Goal: Information Seeking & Learning: Find specific fact

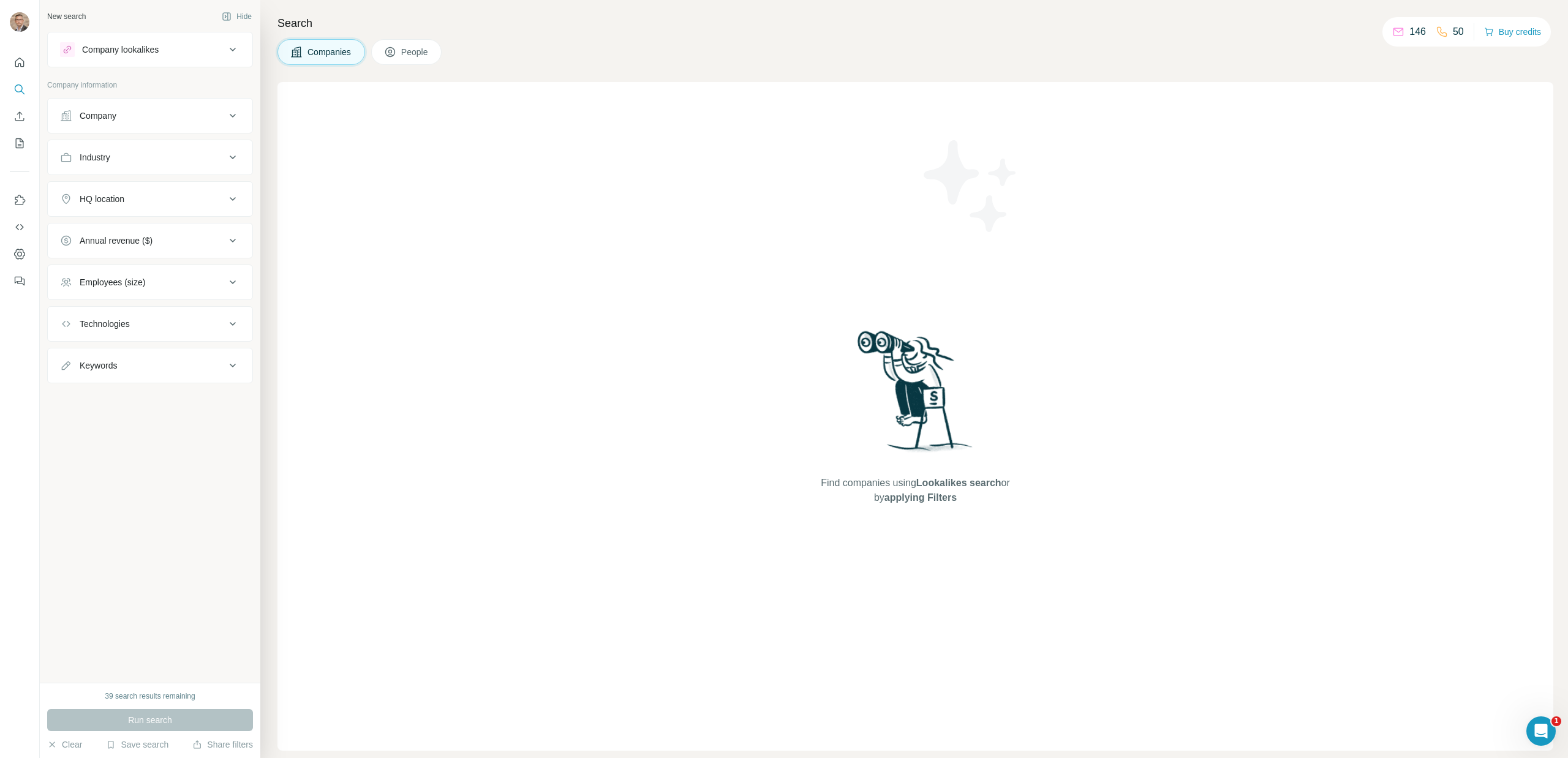
click at [424, 57] on span "People" at bounding box center [415, 51] width 28 height 12
click at [178, 116] on div "Job title" at bounding box center [142, 115] width 165 height 12
click at [169, 149] on input "text" at bounding box center [138, 146] width 156 height 22
type input "**********"
click at [235, 151] on icon "button" at bounding box center [230, 146] width 12 height 12
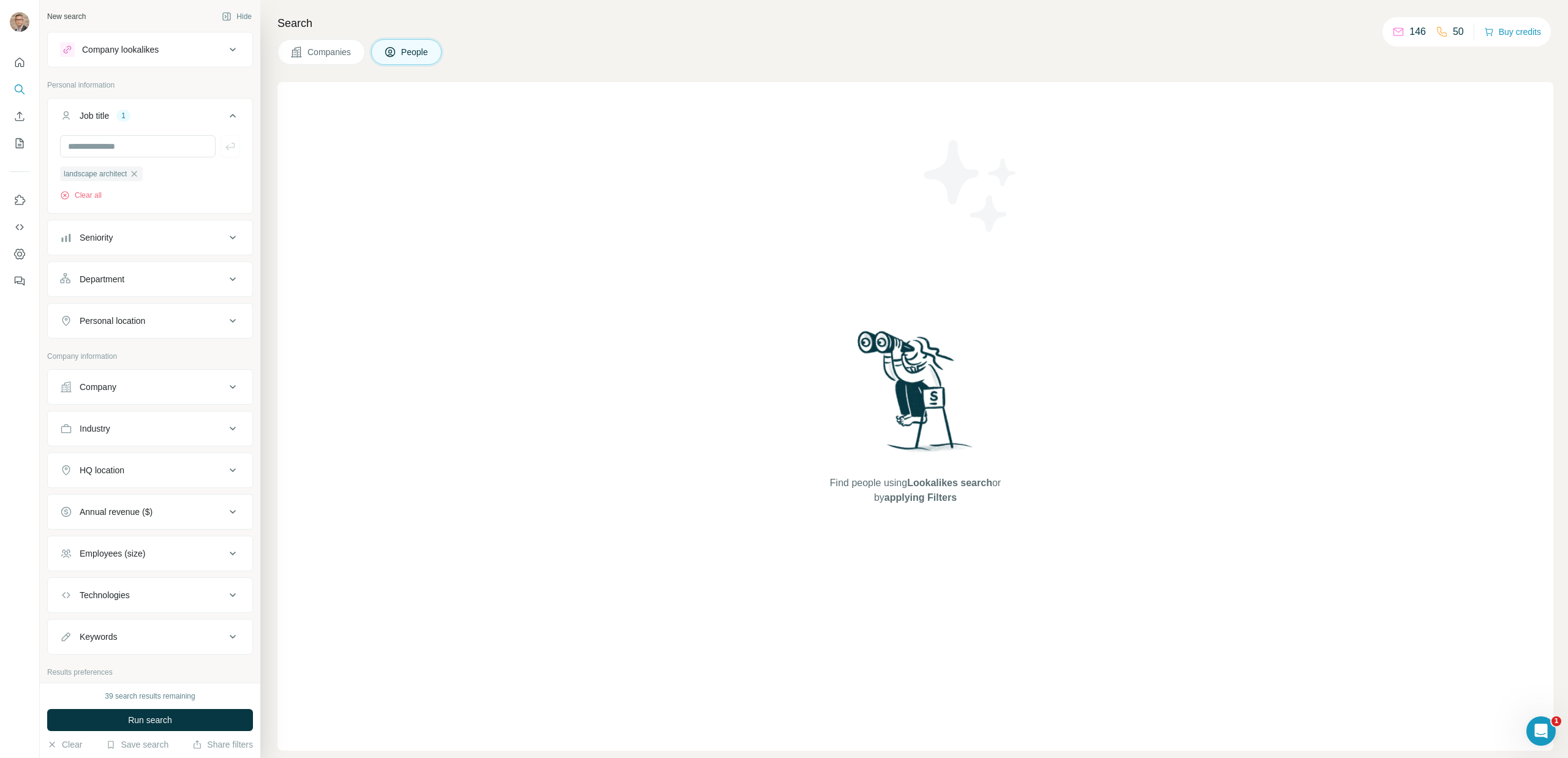
click at [144, 243] on div "Seniority" at bounding box center [142, 237] width 165 height 12
click at [65, 360] on icon at bounding box center [67, 357] width 15 height 15
click at [70, 316] on icon at bounding box center [67, 313] width 15 height 15
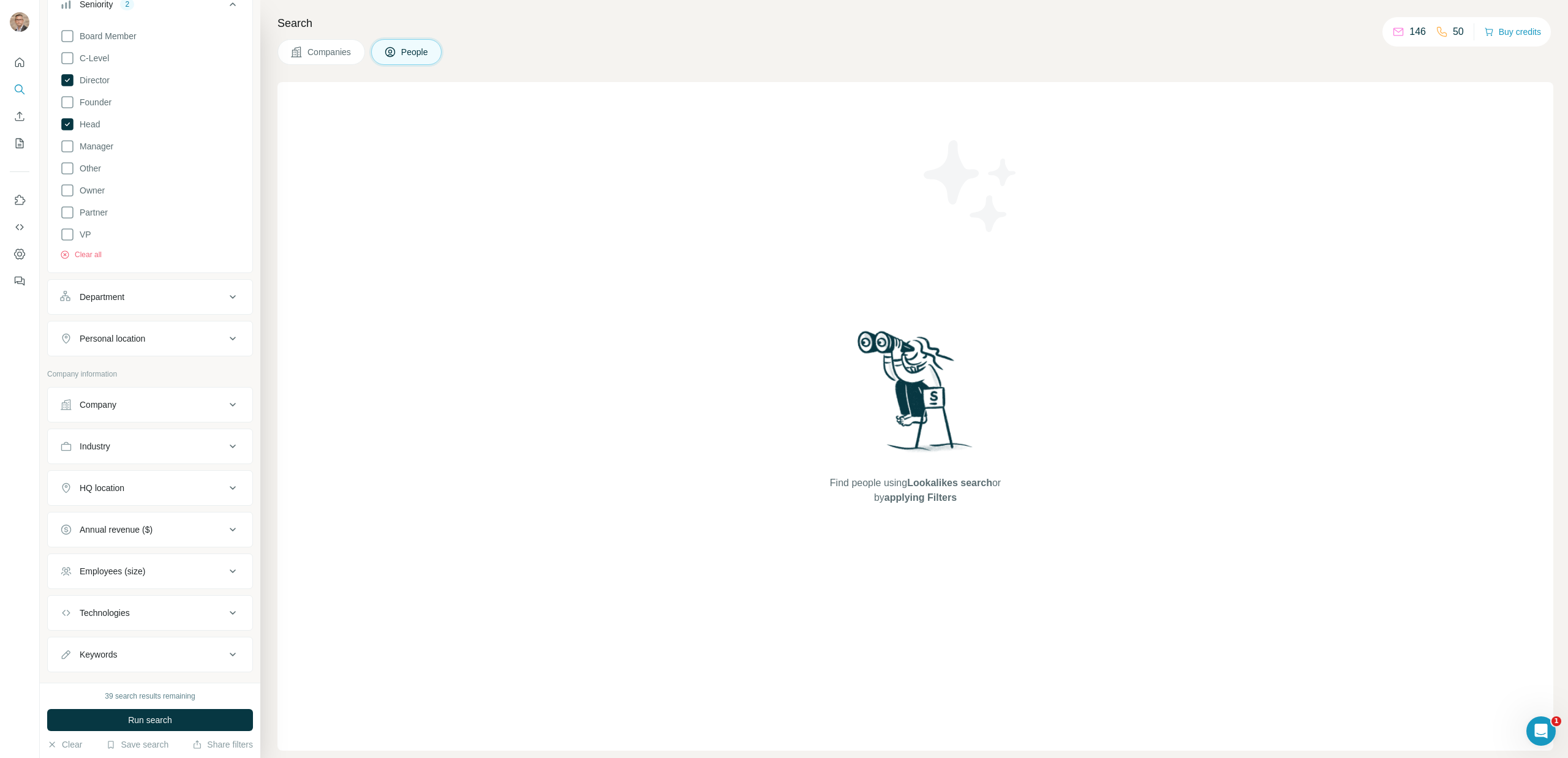
click at [185, 347] on button "Personal location" at bounding box center [150, 338] width 205 height 30
click at [174, 364] on input "text" at bounding box center [150, 366] width 180 height 22
type input "*"
type input "******"
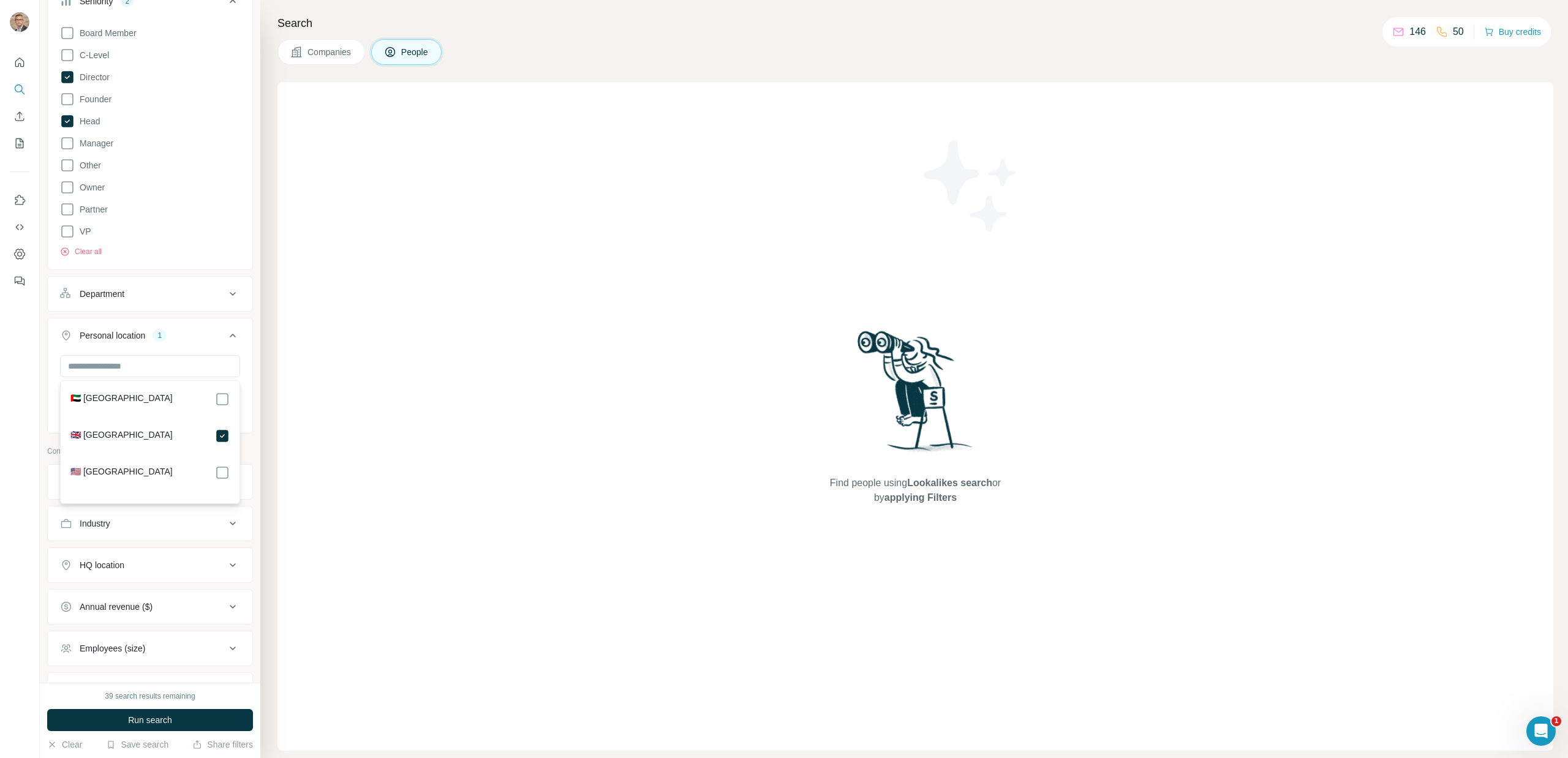
click at [268, 408] on div "Search Companies People Find people using Lookalikes search or by applying Filt…" at bounding box center [913, 379] width 1307 height 758
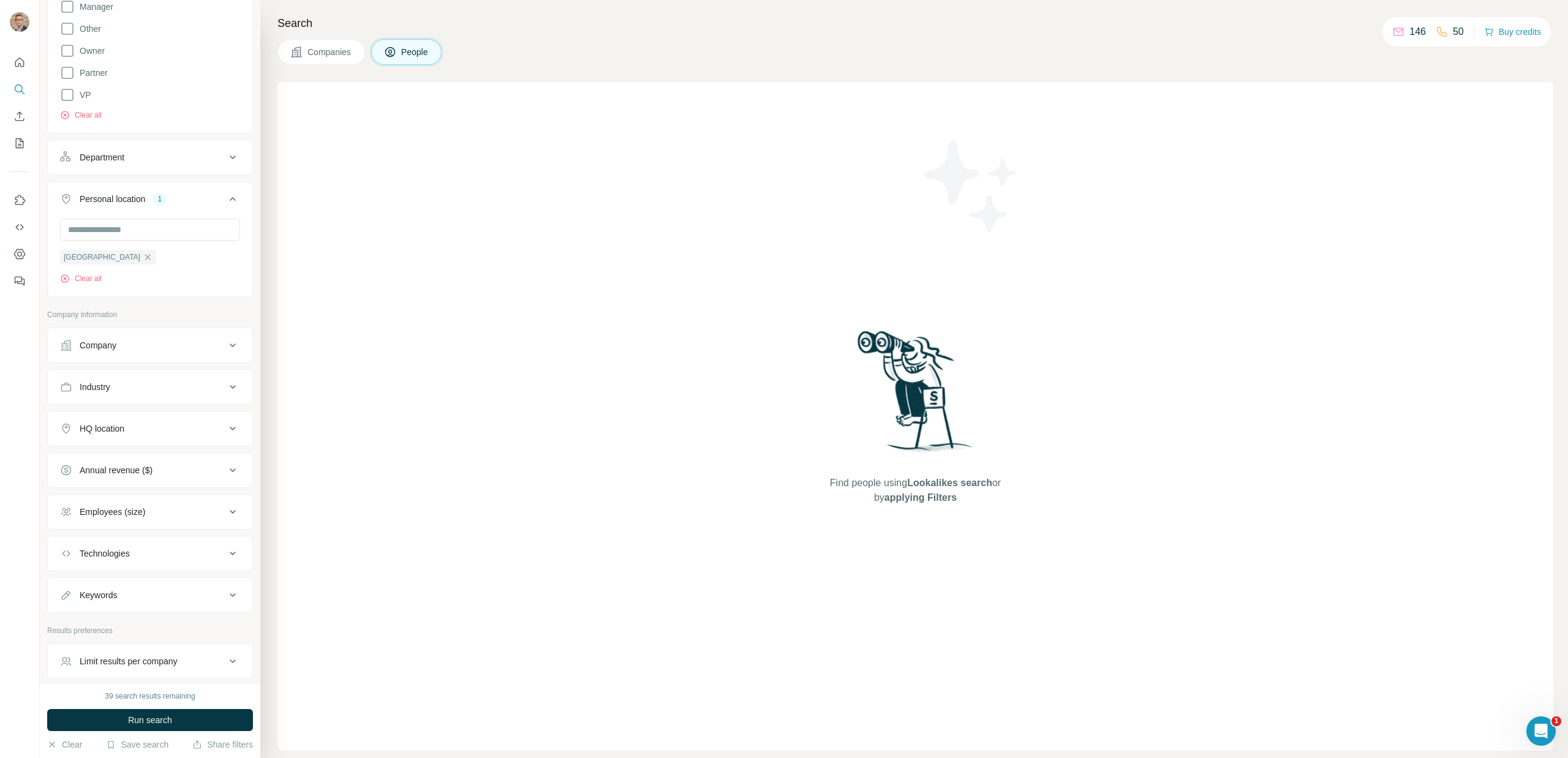
scroll to position [393, 0]
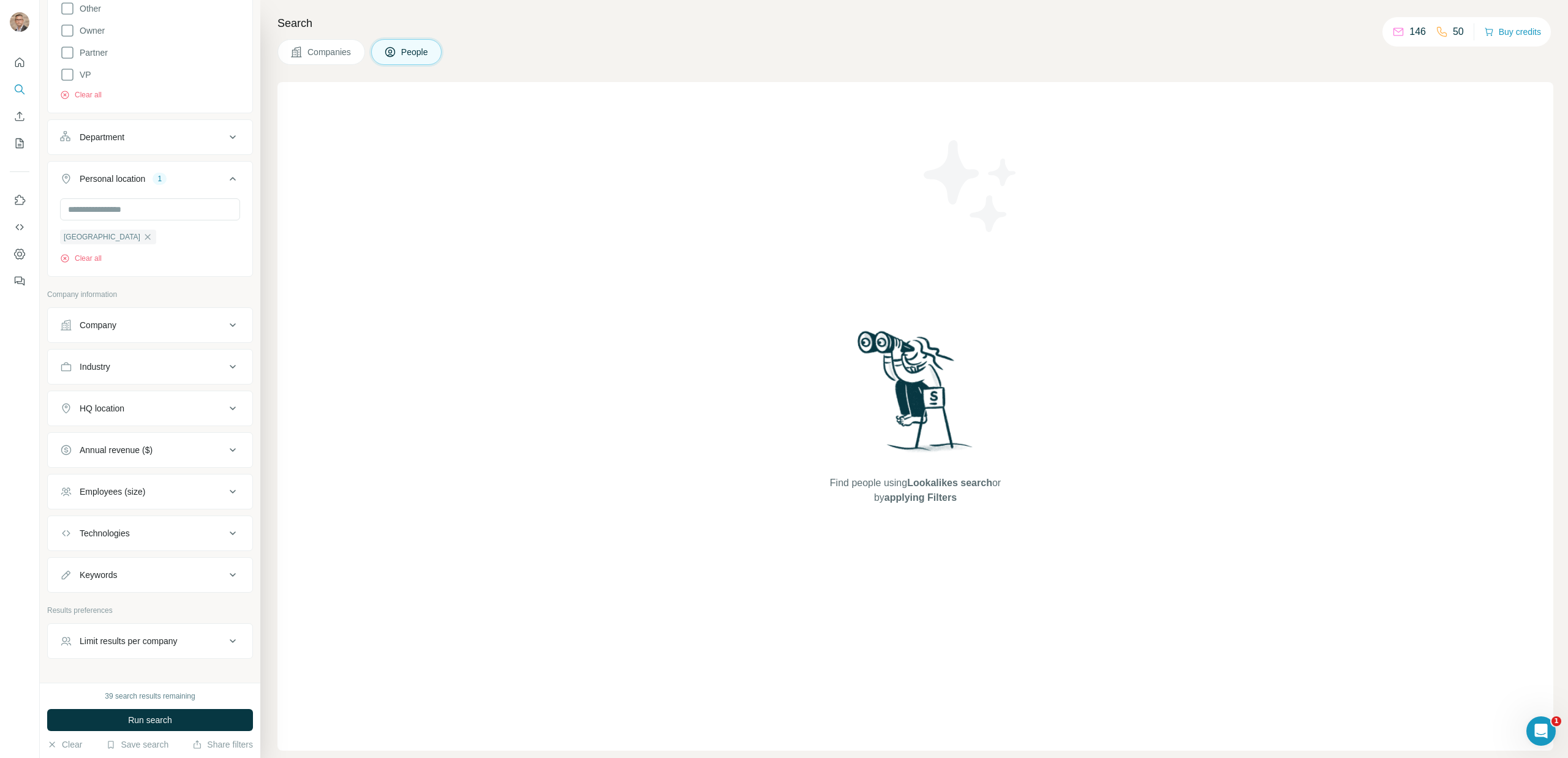
click at [184, 490] on div "Employees (size)" at bounding box center [142, 491] width 165 height 12
click at [68, 564] on icon at bounding box center [67, 564] width 15 height 15
click at [69, 586] on icon at bounding box center [67, 586] width 15 height 15
click at [71, 606] on icon at bounding box center [67, 609] width 15 height 15
click at [179, 410] on div "HQ location" at bounding box center [142, 408] width 165 height 12
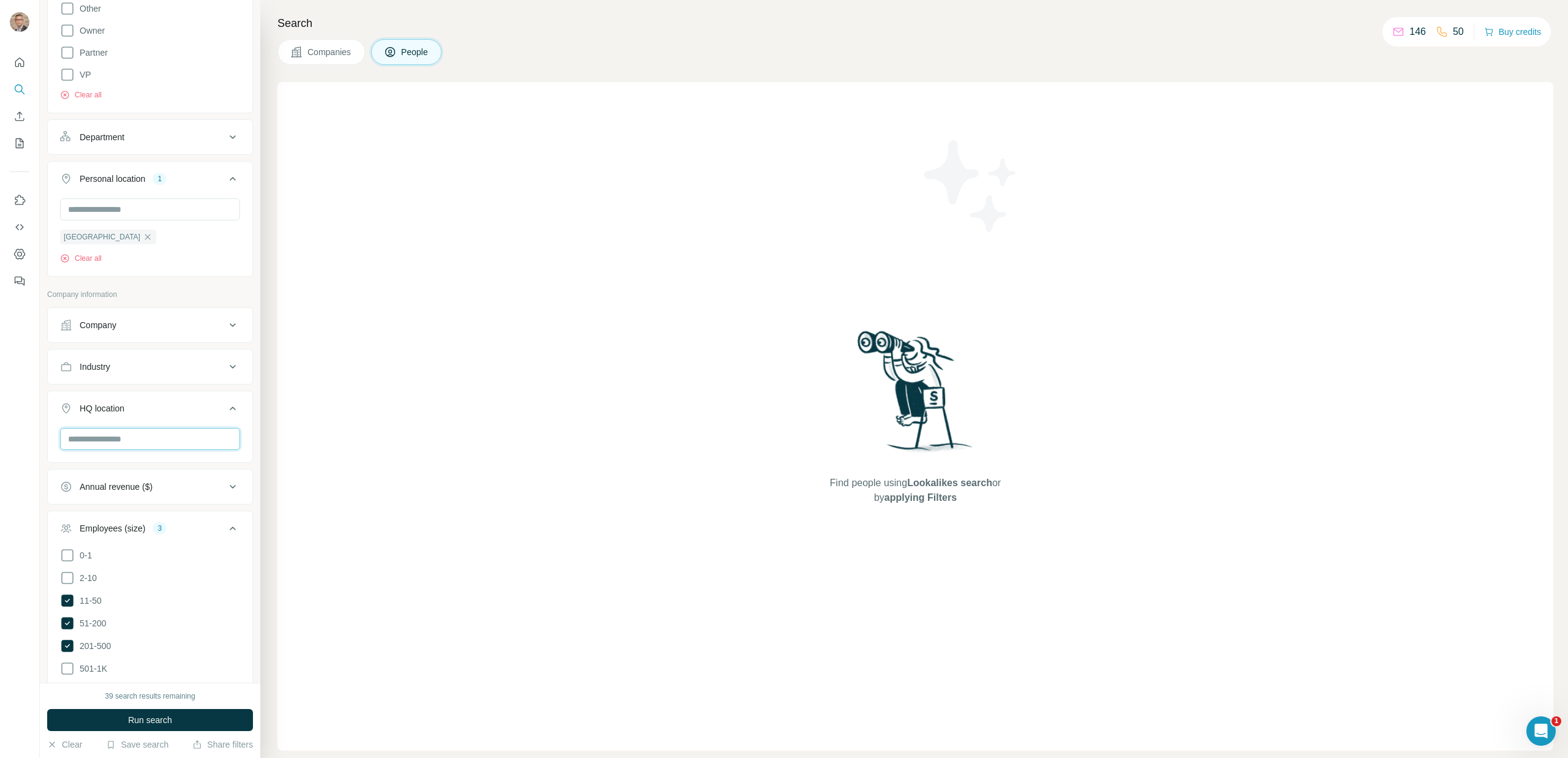
click at [172, 441] on input "text" at bounding box center [150, 439] width 180 height 22
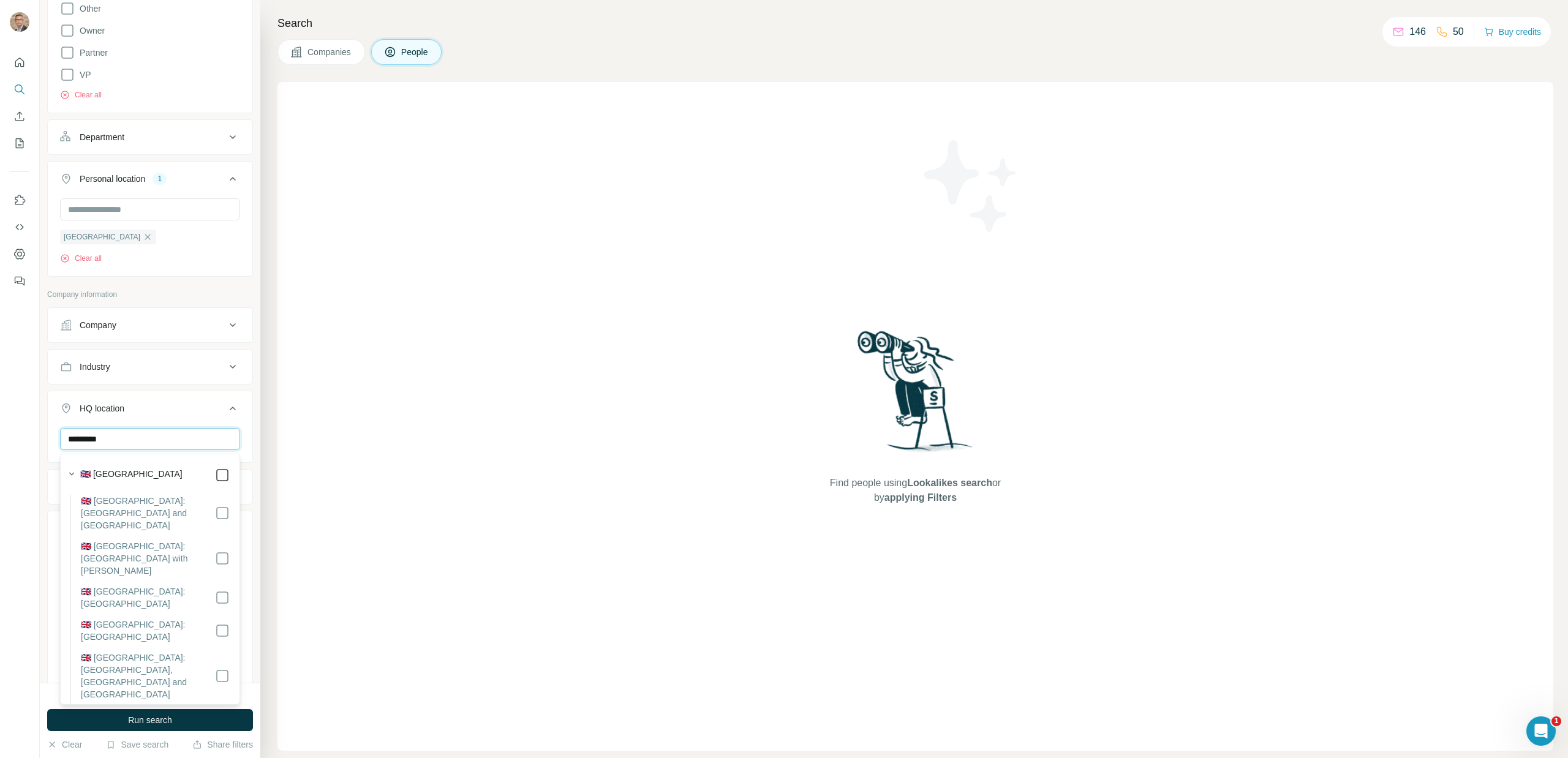
type input "*********"
click at [216, 391] on div "HQ location 1 [GEOGRAPHIC_DATA] Clear all" at bounding box center [150, 448] width 206 height 116
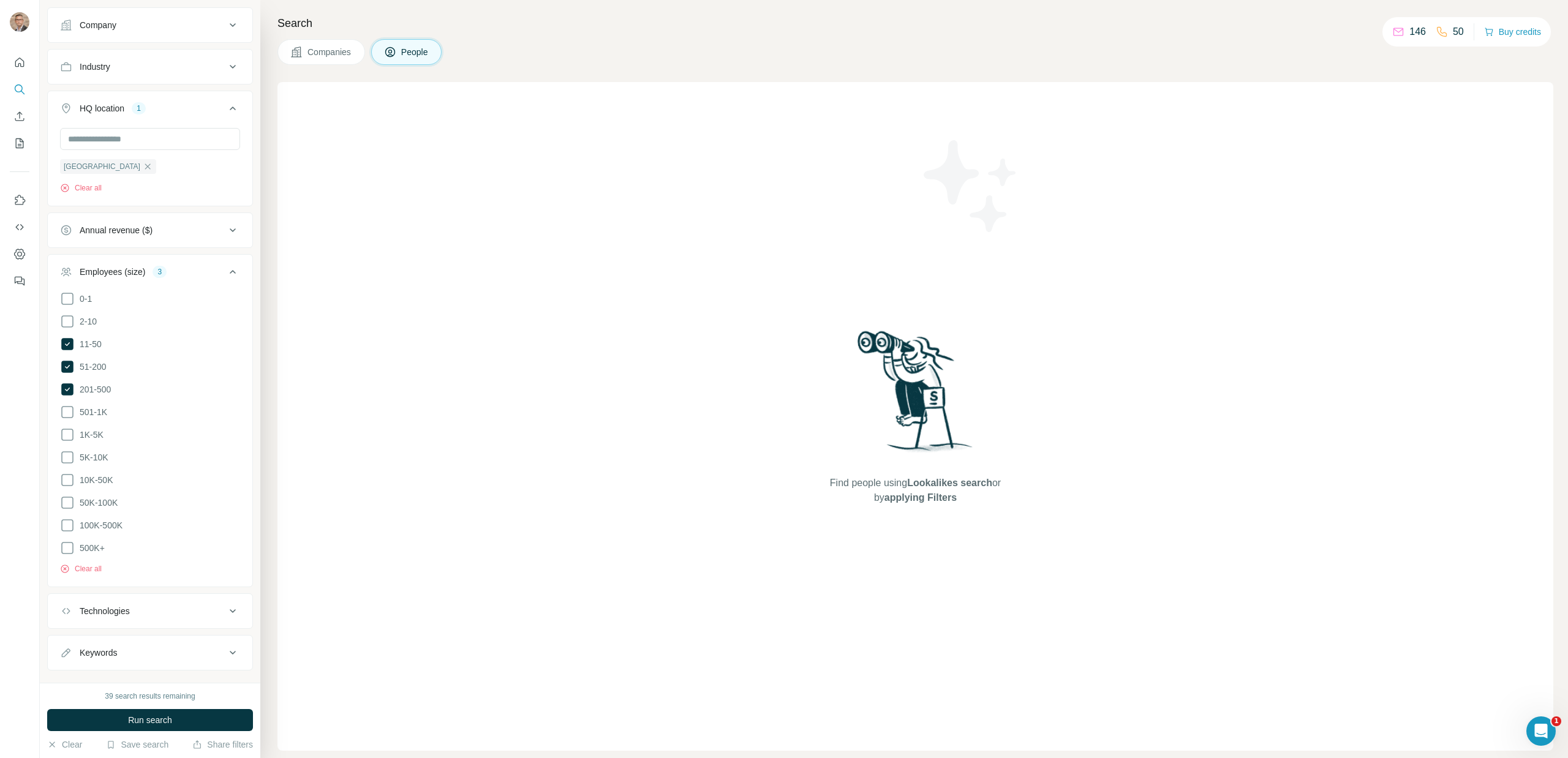
scroll to position [798, 0]
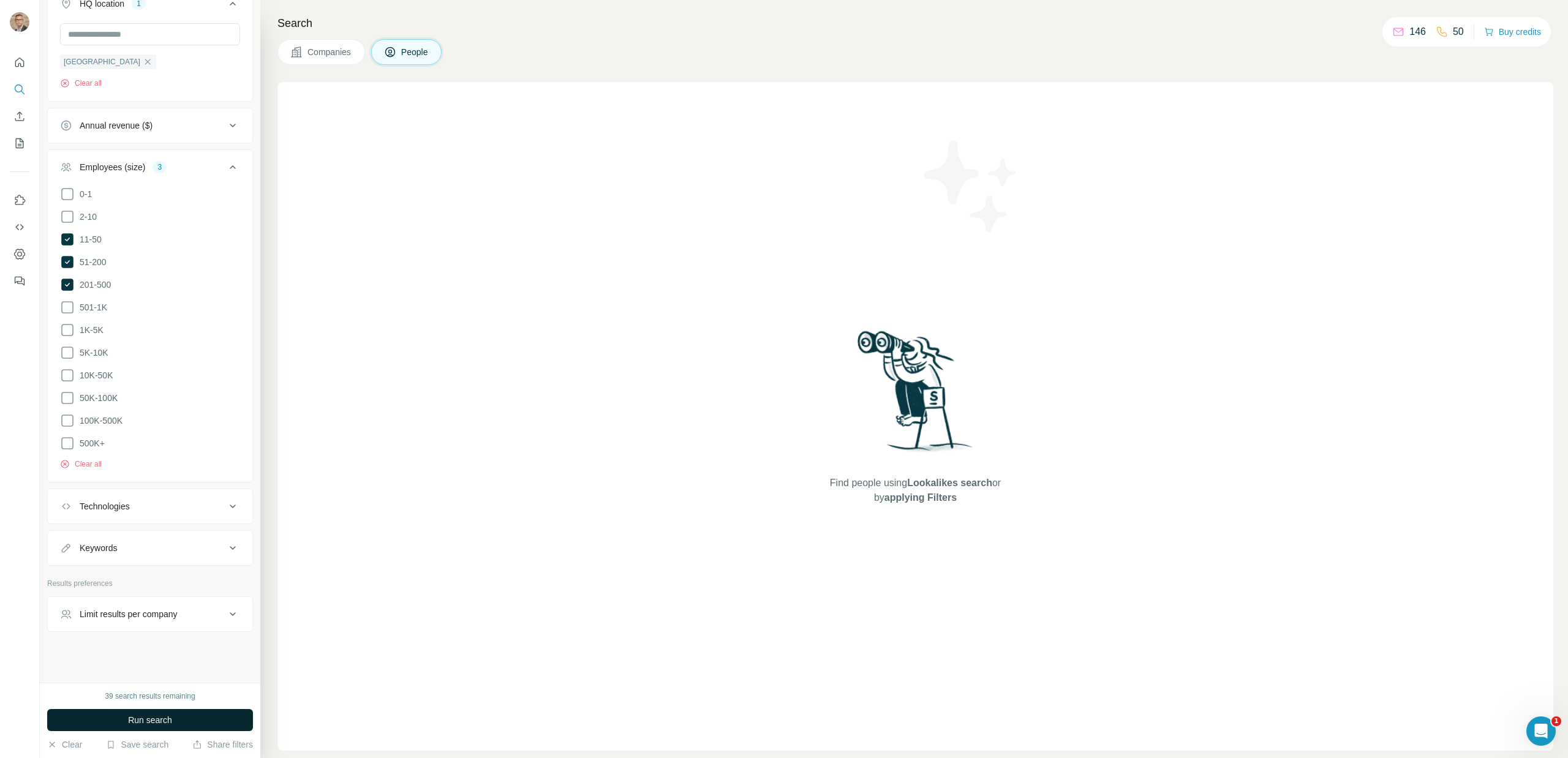
click at [203, 724] on button "Run search" at bounding box center [150, 720] width 206 height 22
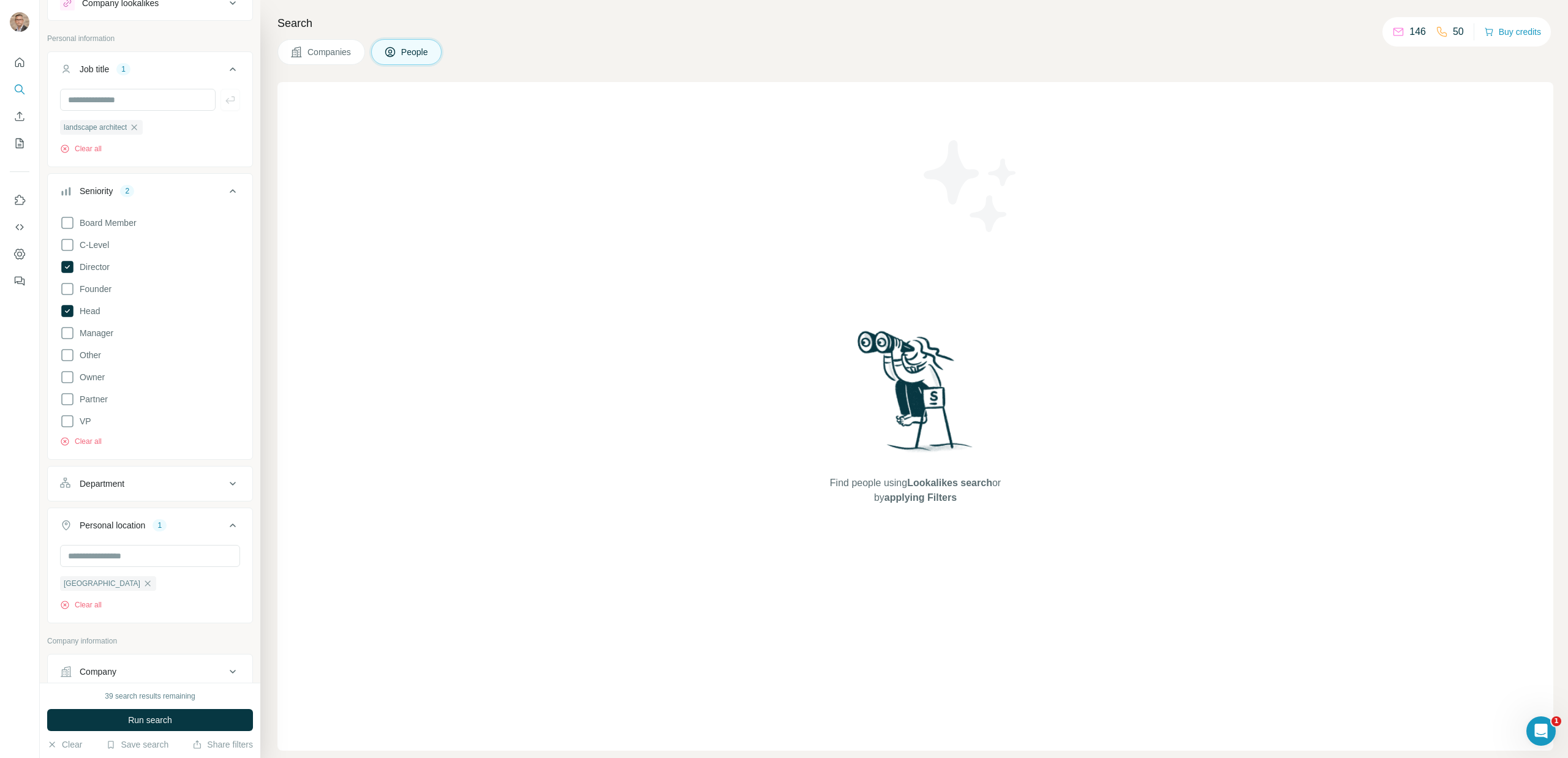
scroll to position [46, 0]
click at [66, 269] on icon at bounding box center [68, 268] width 5 height 4
click at [98, 725] on button "Run search" at bounding box center [150, 720] width 206 height 22
